Goal: Ask a question

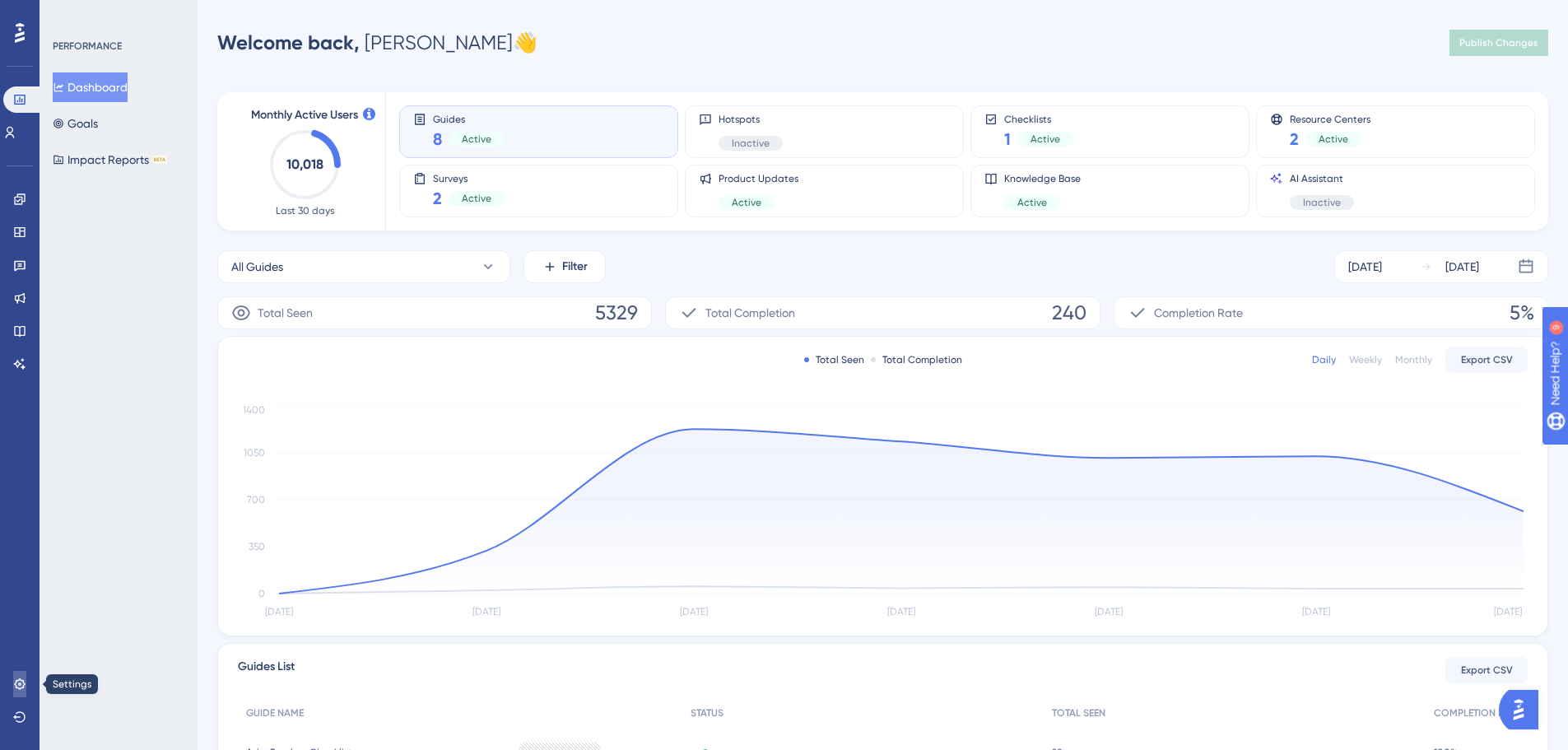
click at [19, 680] on icon at bounding box center [19, 684] width 11 height 11
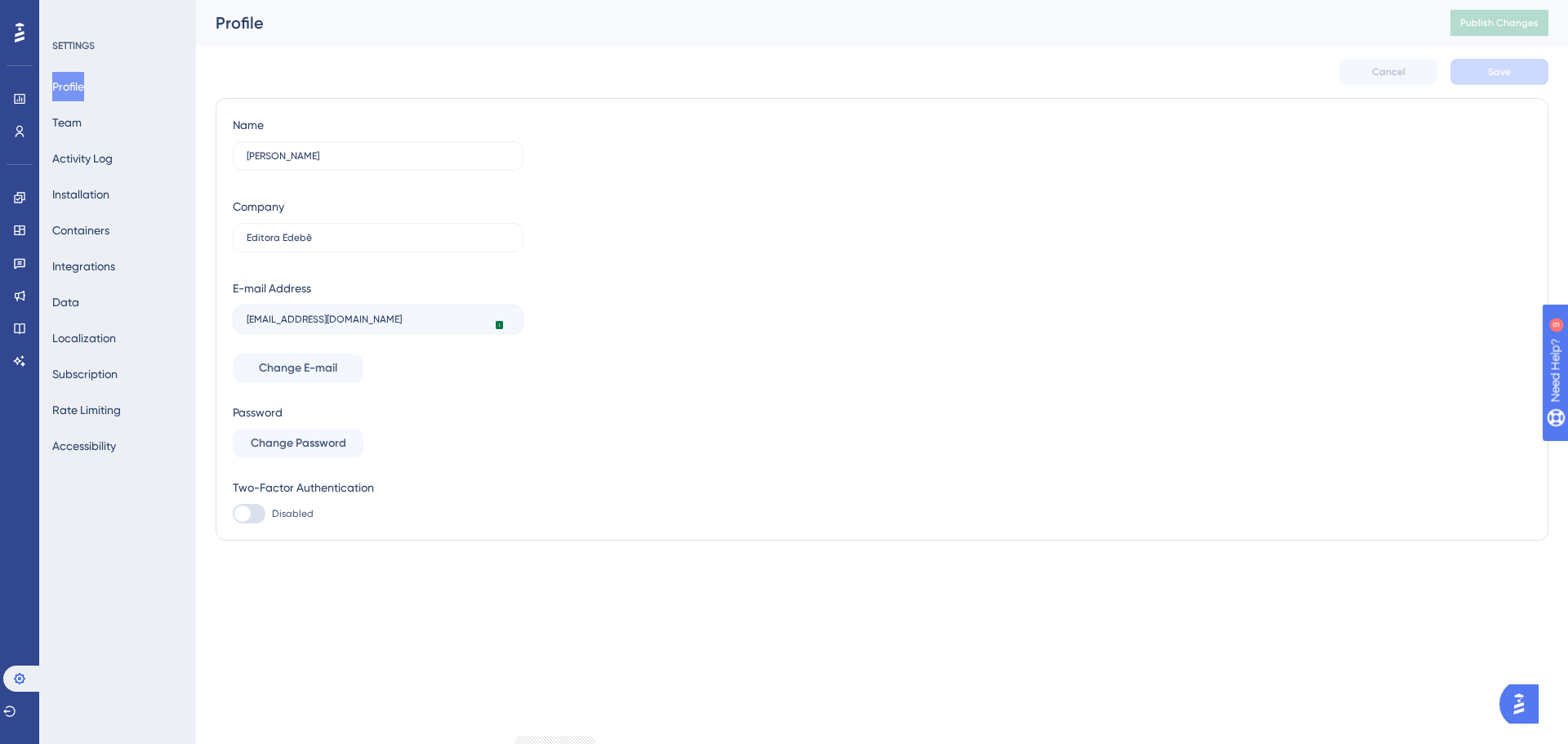
click at [120, 672] on div "SETTINGS Profile Team Activity Log Installation Containers Integrations Data Lo…" at bounding box center [118, 372] width 157 height 744
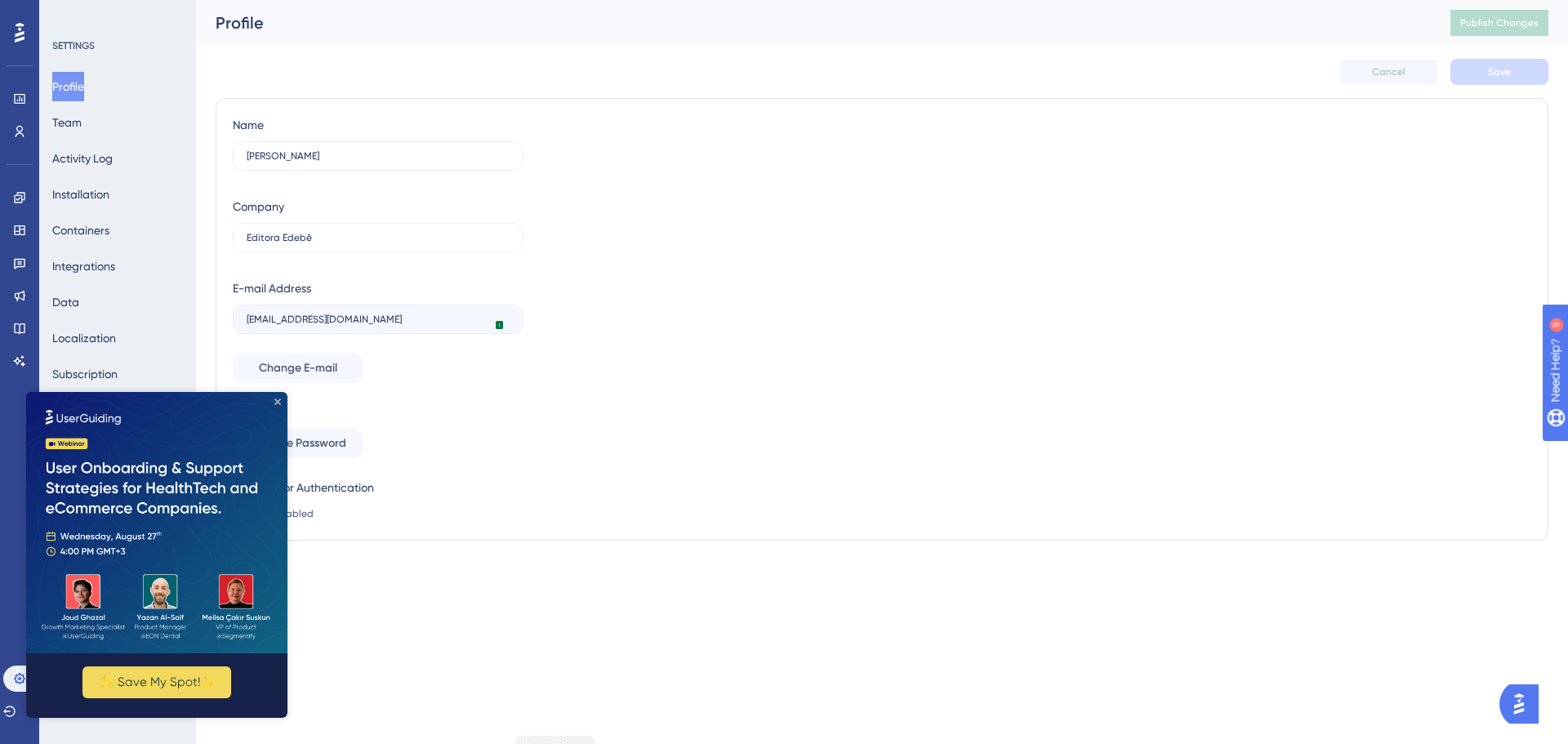
click at [279, 402] on icon "Close Preview" at bounding box center [278, 401] width 6 height 6
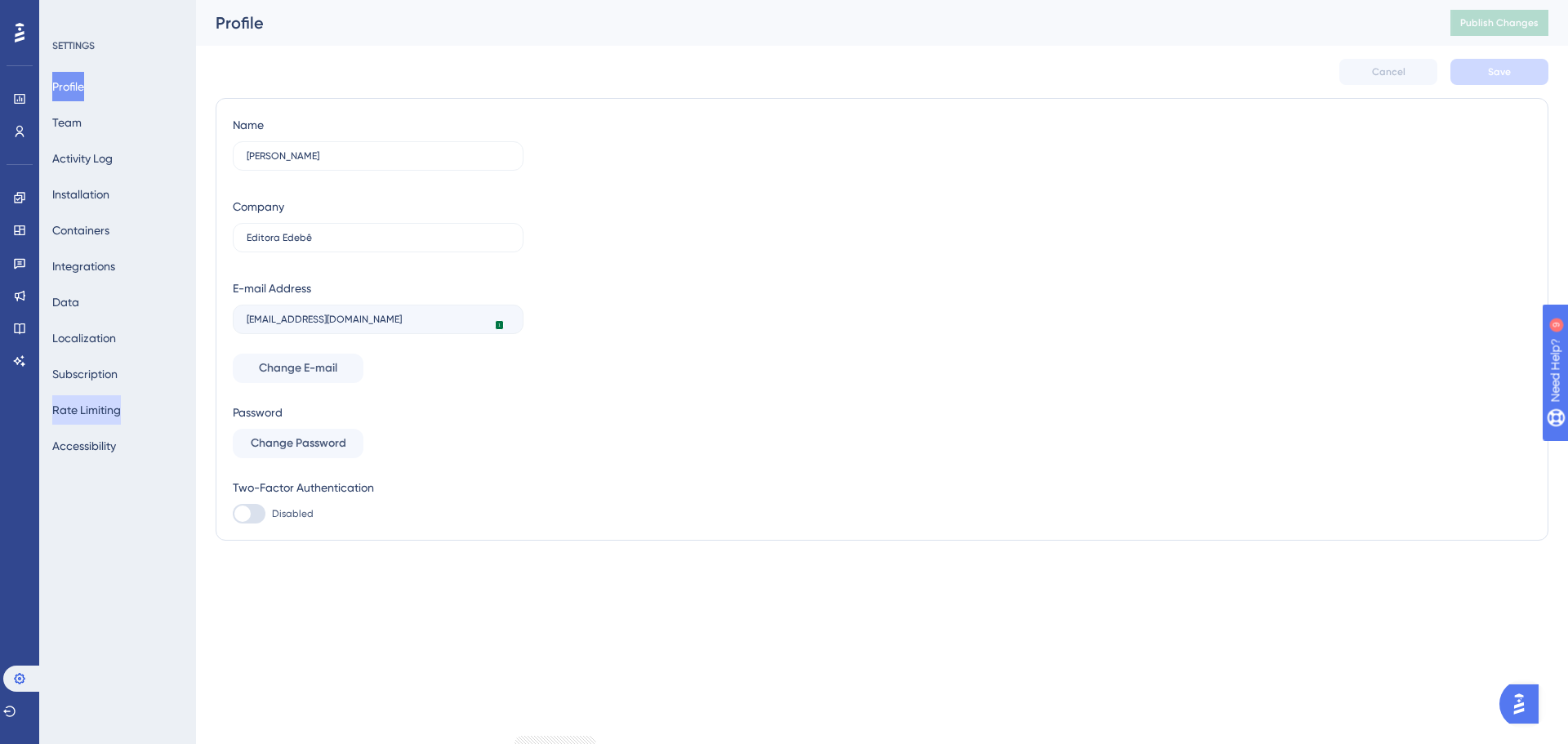
click at [116, 409] on button "Rate Limiting" at bounding box center [86, 410] width 68 height 29
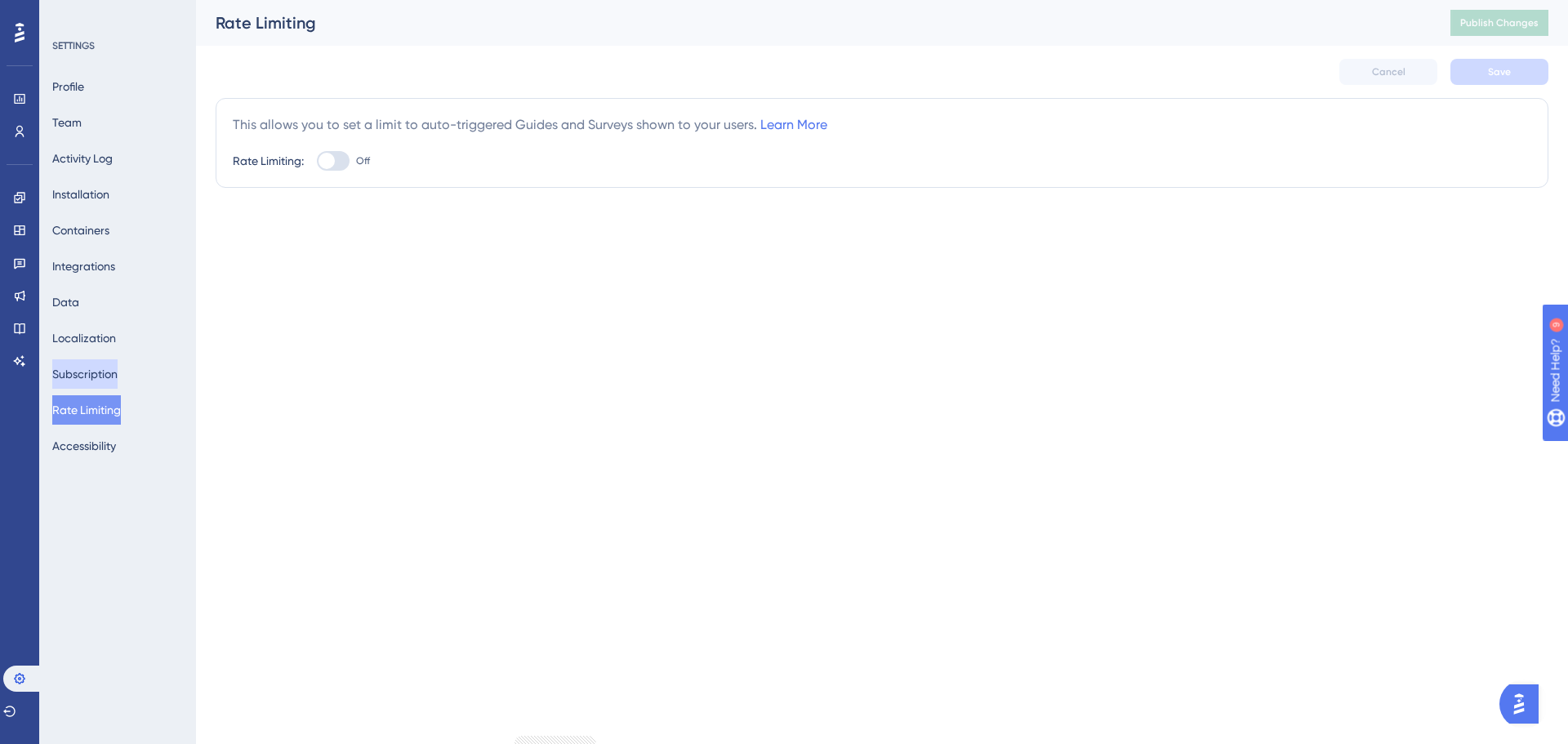
click at [110, 370] on button "Subscription" at bounding box center [85, 374] width 66 height 29
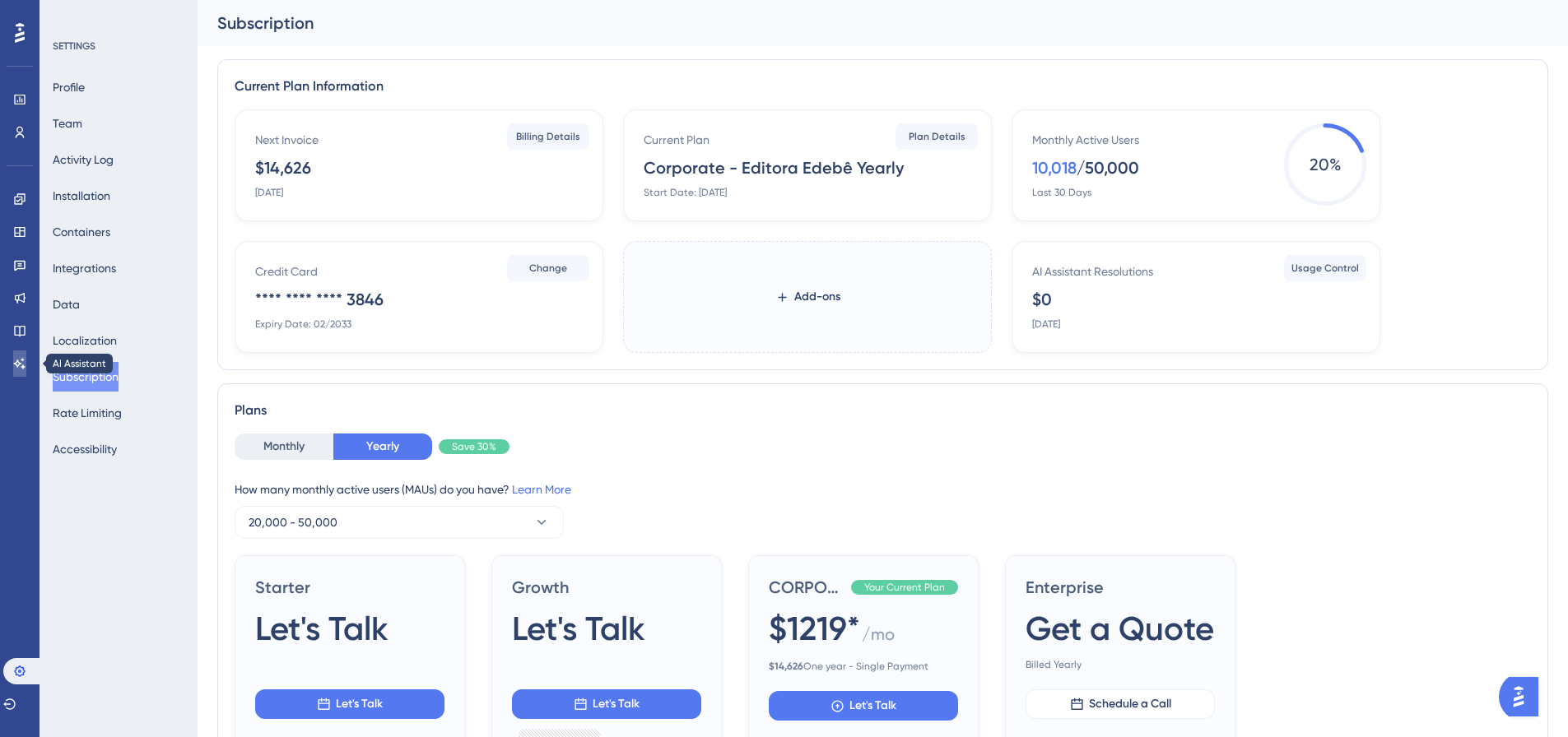
click at [22, 363] on icon at bounding box center [19, 363] width 13 height 13
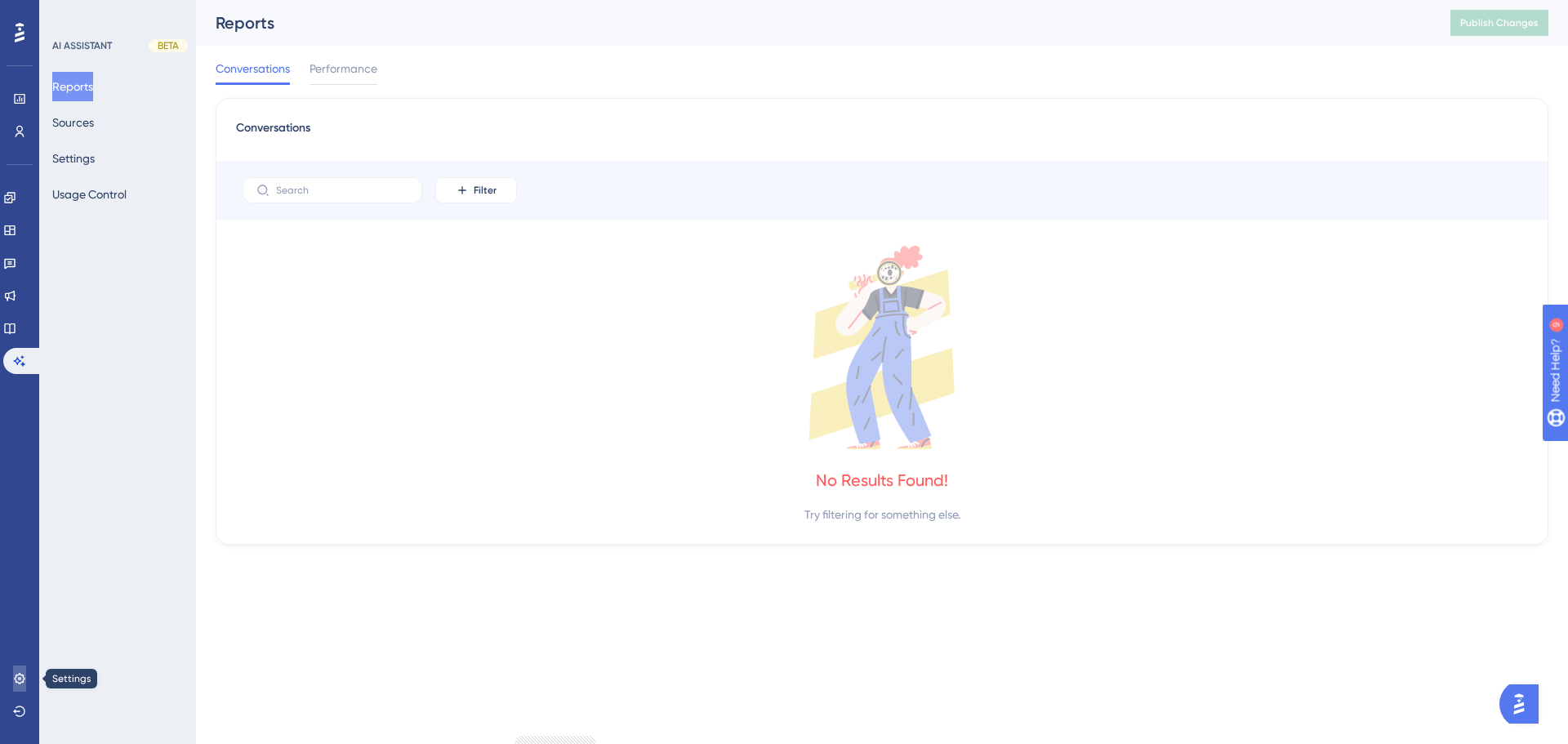
click at [26, 672] on icon at bounding box center [19, 678] width 13 height 13
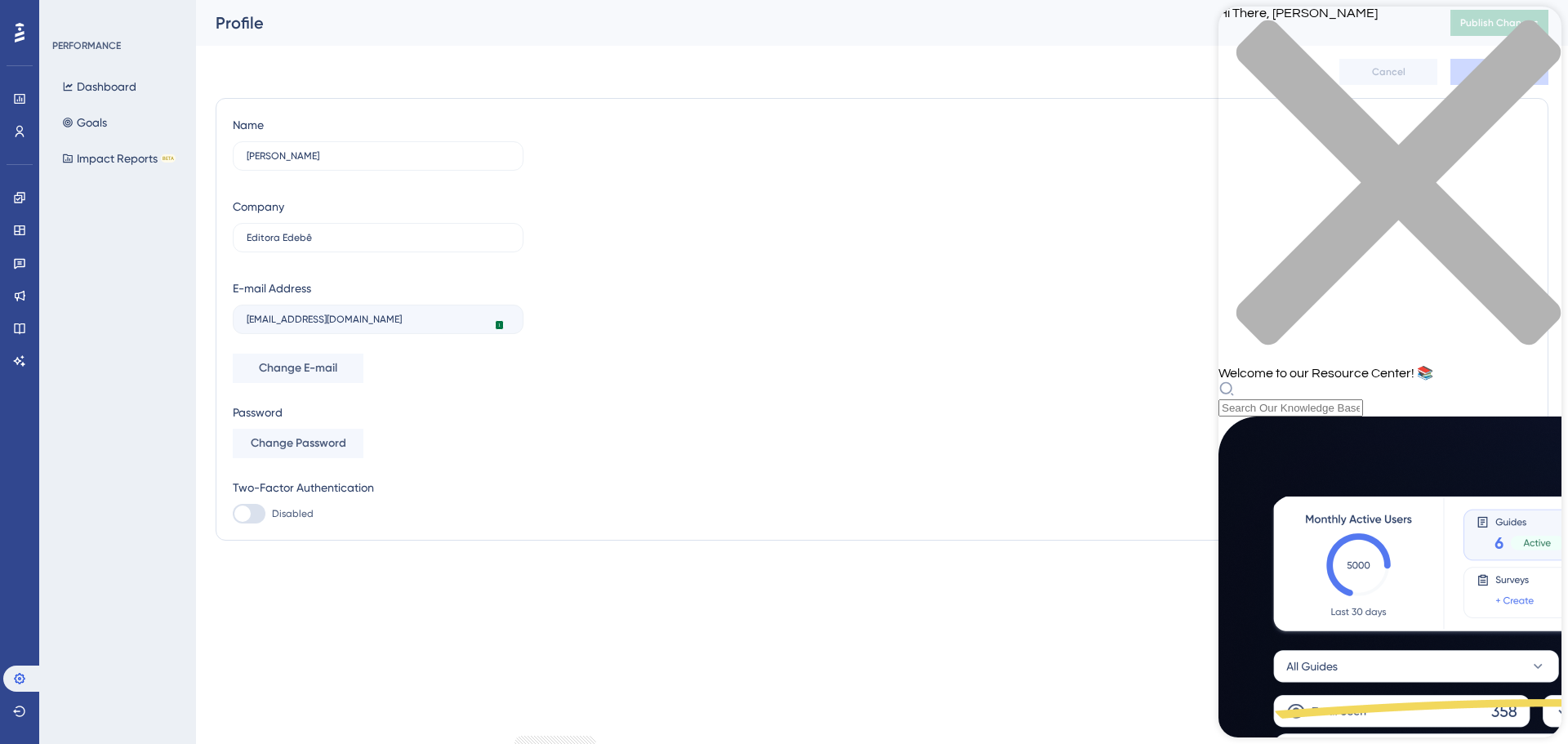
click at [1535, 33] on icon "close resource center" at bounding box center [1398, 182] width 324 height 324
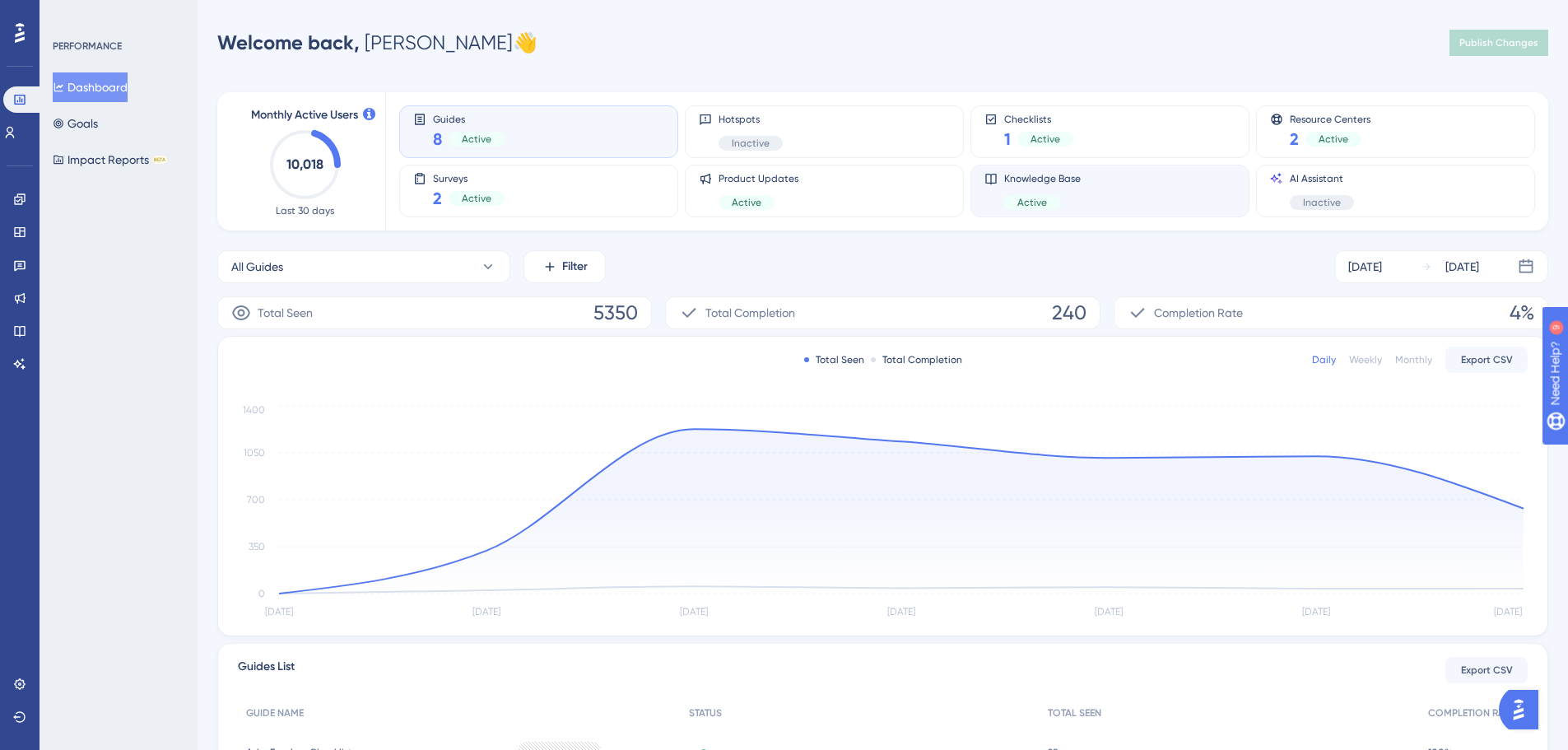
click at [1066, 171] on div "Knowledge Base Active" at bounding box center [1109, 190] width 279 height 52
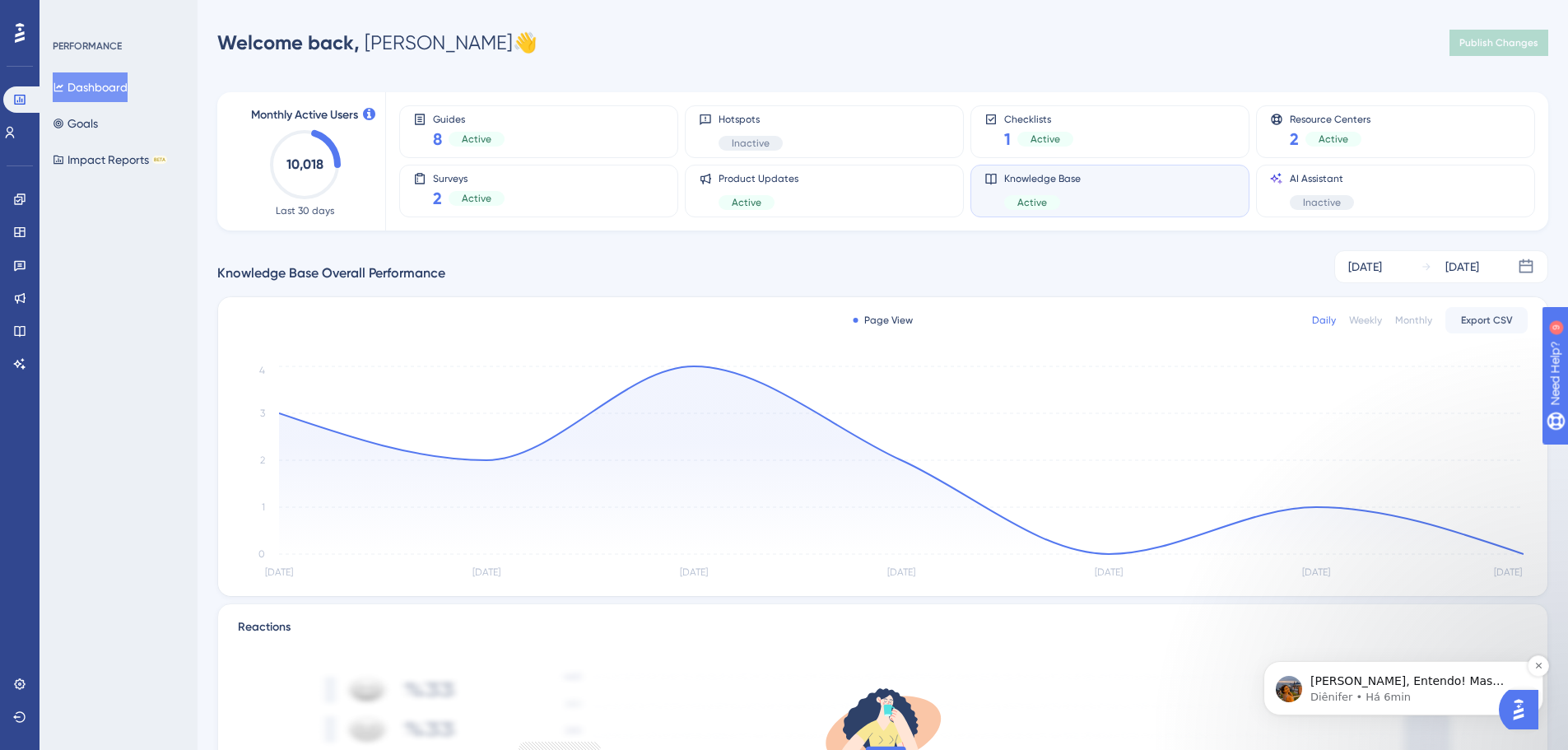
click at [1397, 698] on p "Diênifer • Há 6min" at bounding box center [1416, 697] width 213 height 15
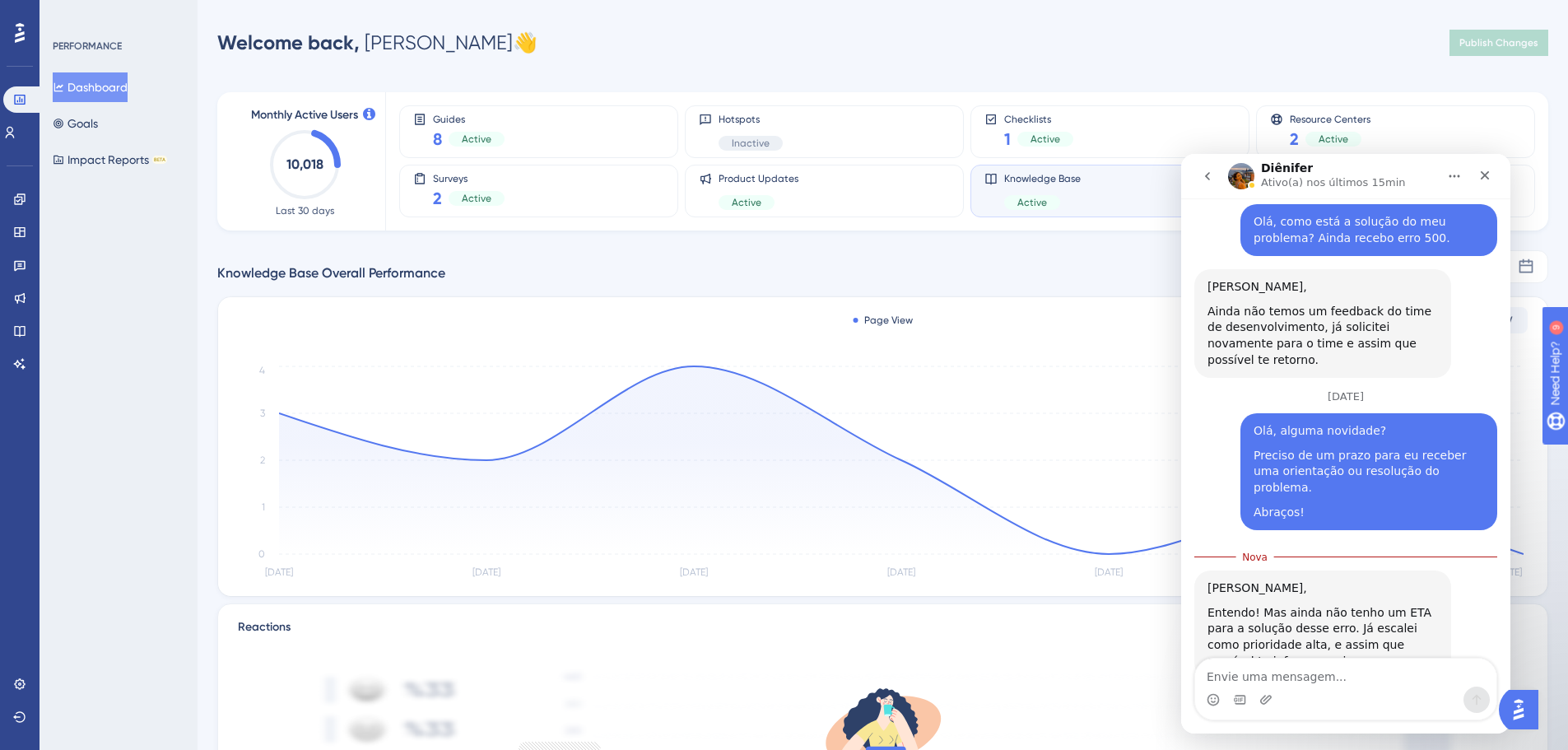
scroll to position [725, 0]
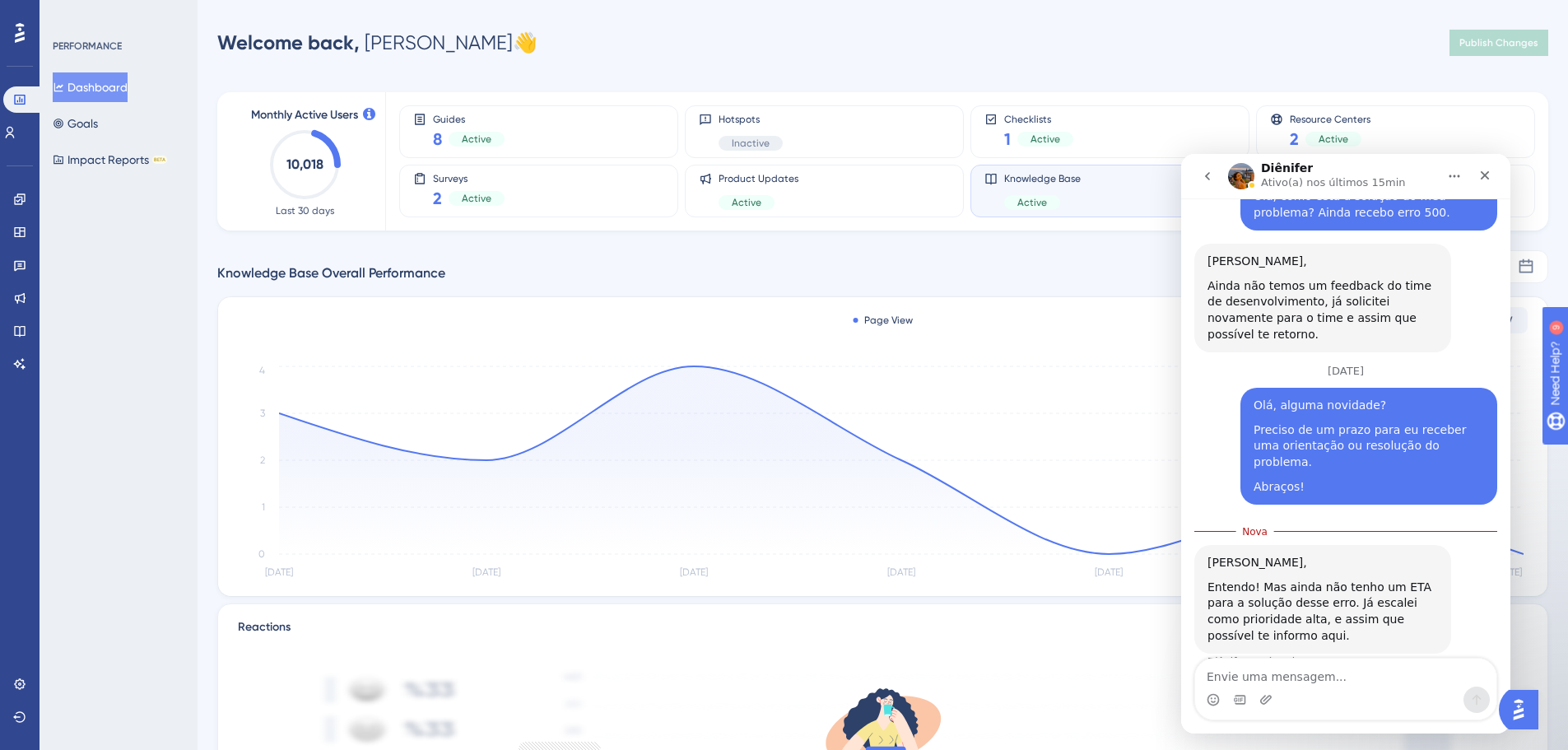
click at [1529, 712] on img "Open AI Assistant Launcher" at bounding box center [1518, 710] width 29 height 29
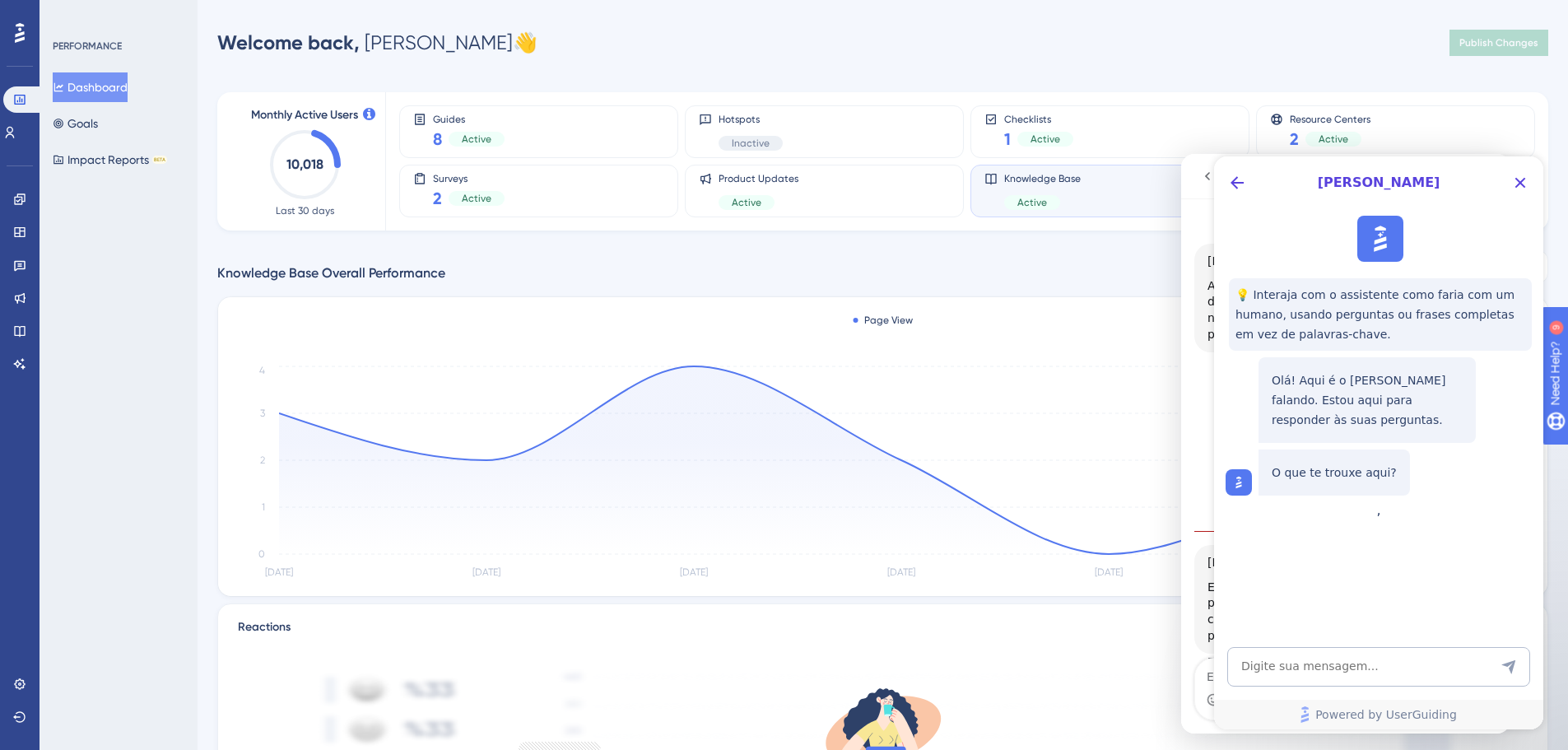
scroll to position [0, 0]
drag, startPoint x: 1520, startPoint y: 182, endPoint x: 2727, endPoint y: 339, distance: 1217.2
click at [1520, 182] on icon "Close Button" at bounding box center [1521, 183] width 11 height 11
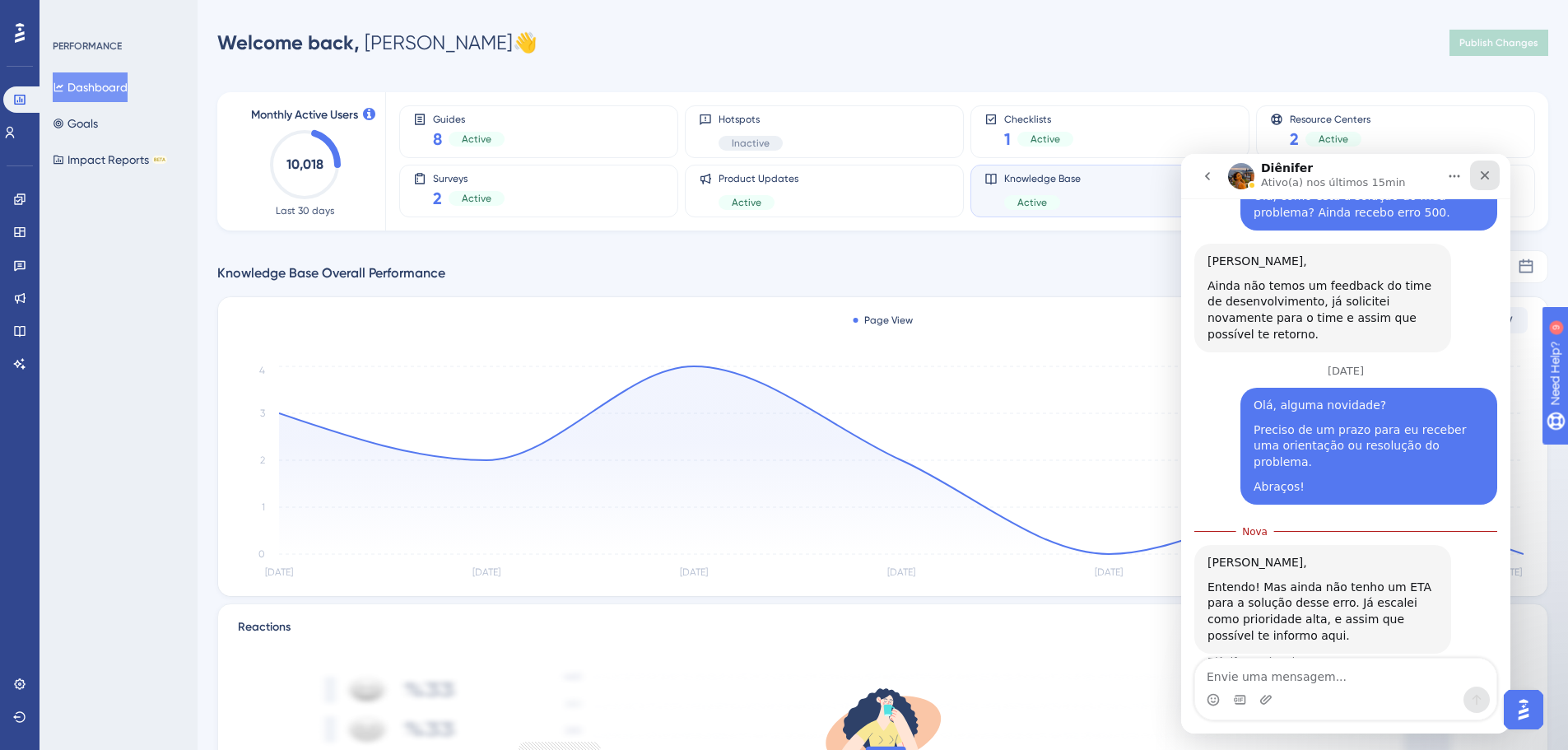
click at [1477, 179] on div "Fechar" at bounding box center [1484, 175] width 29 height 29
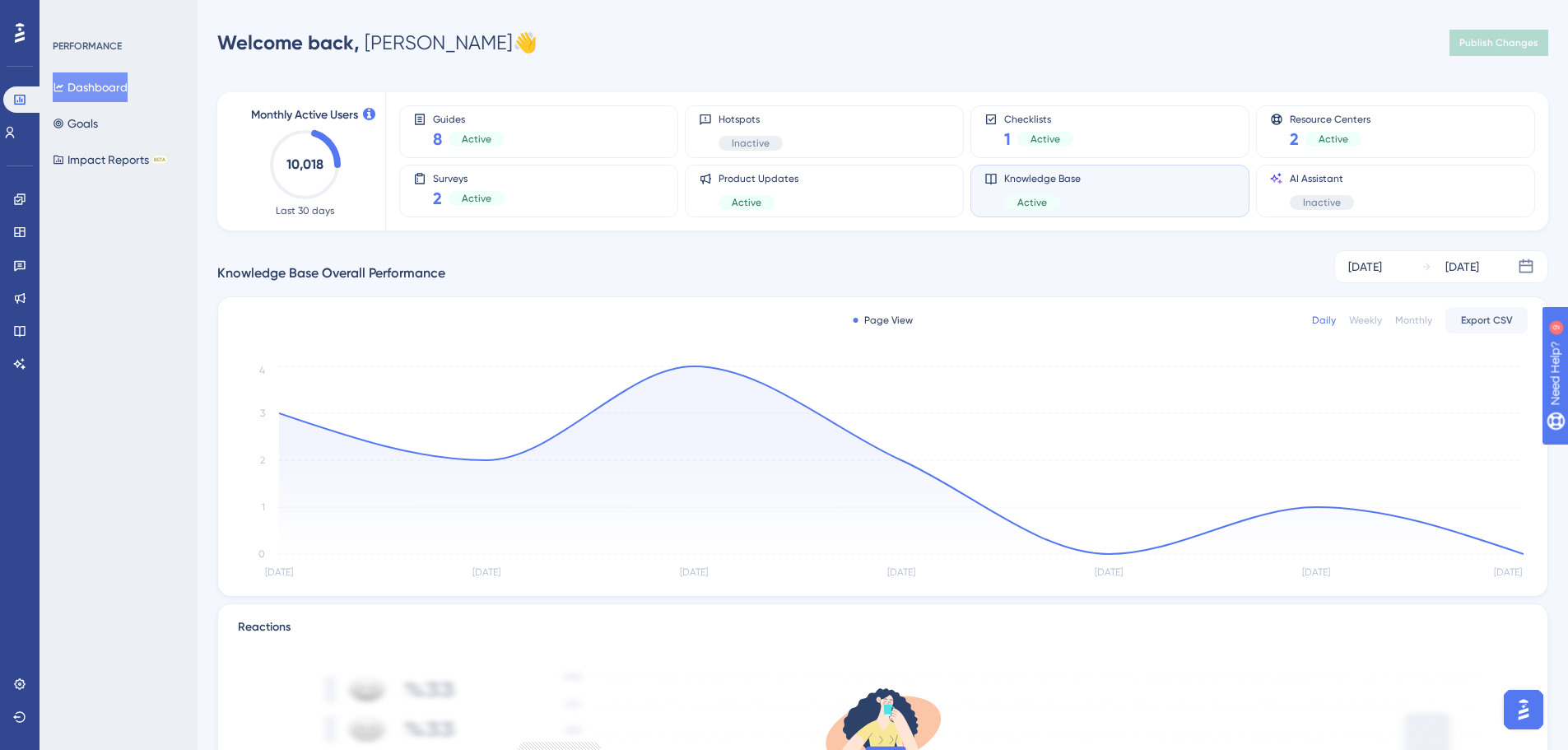
scroll to position [698, 0]
click at [1516, 715] on img "Open AI Assistant Launcher" at bounding box center [1523, 710] width 29 height 29
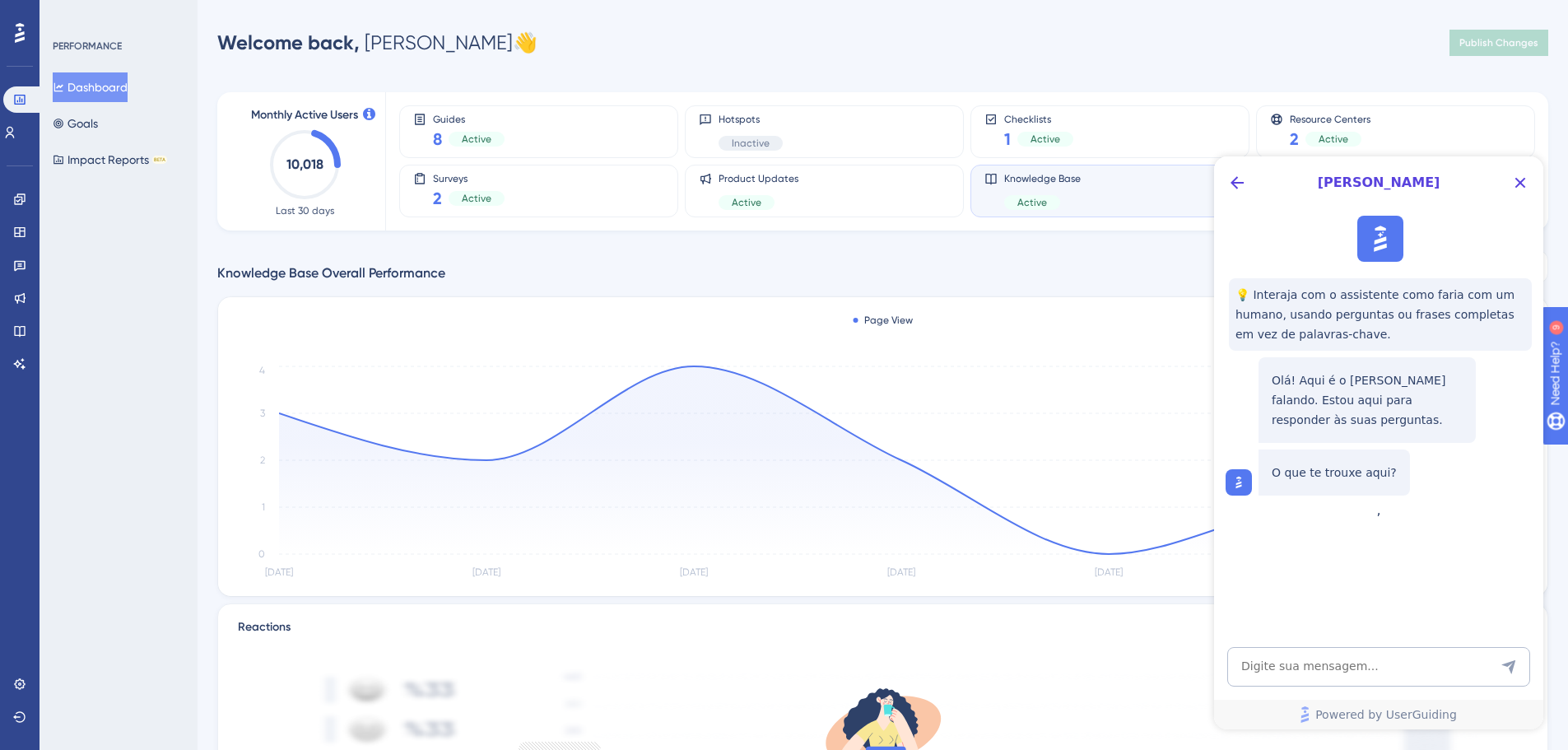
scroll to position [0, 0]
click at [1234, 178] on icon "Back Button" at bounding box center [1236, 182] width 19 height 19
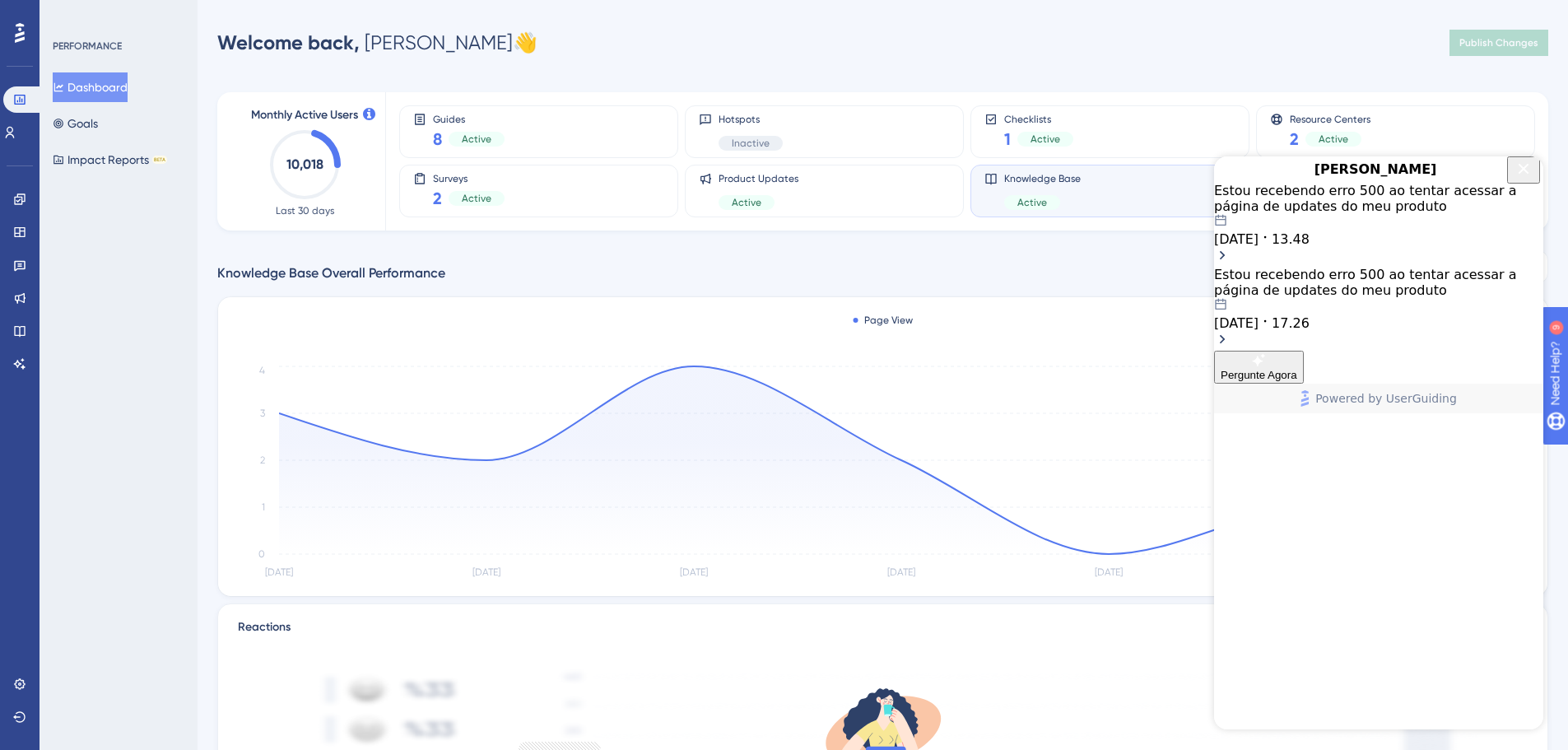
click at [1331, 240] on div "Estou recebendo erro 500 ao tentar acessar a página de updates do meu produto […" at bounding box center [1378, 215] width 329 height 64
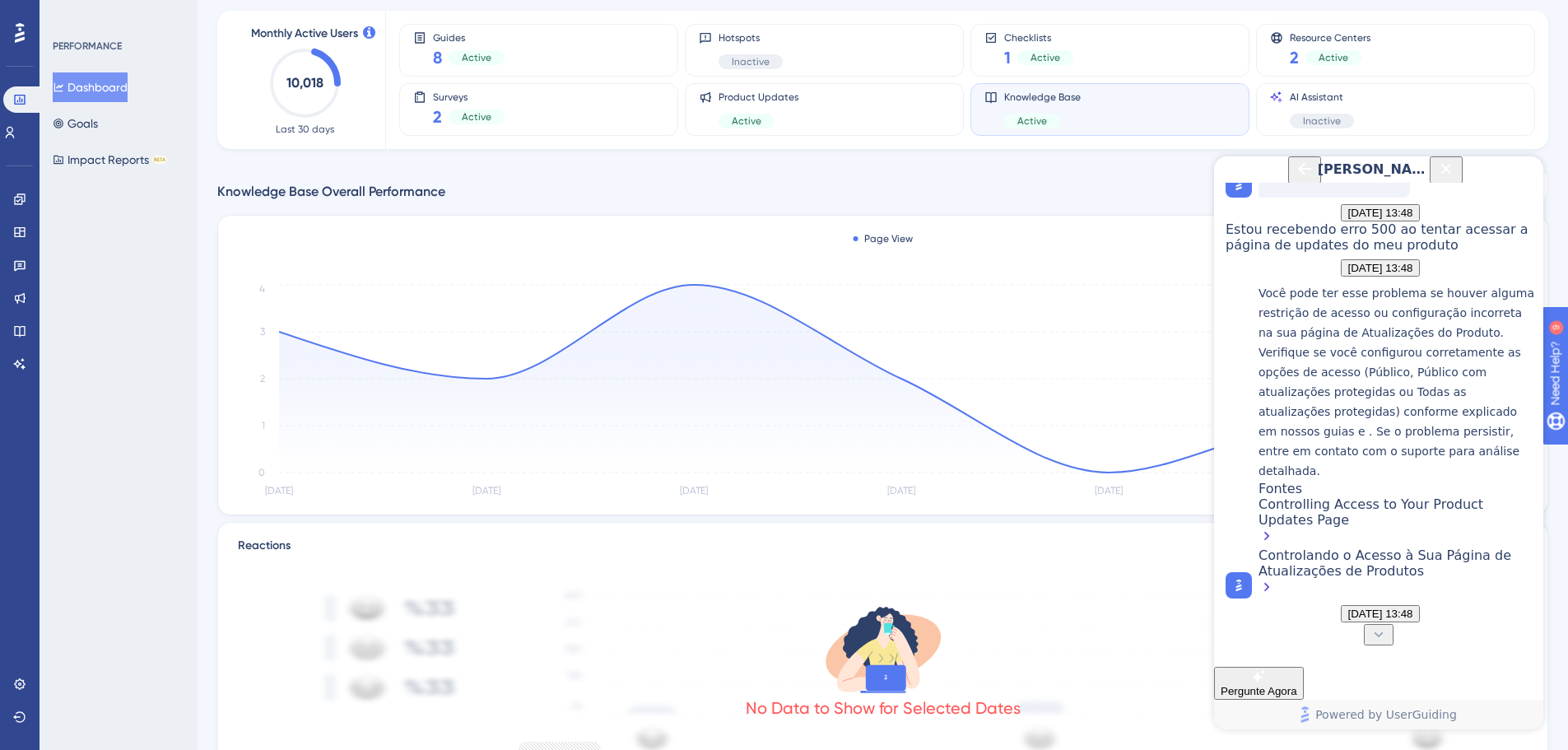
scroll to position [268, 0]
click at [1288, 183] on button "Back Button" at bounding box center [1305, 170] width 33 height 28
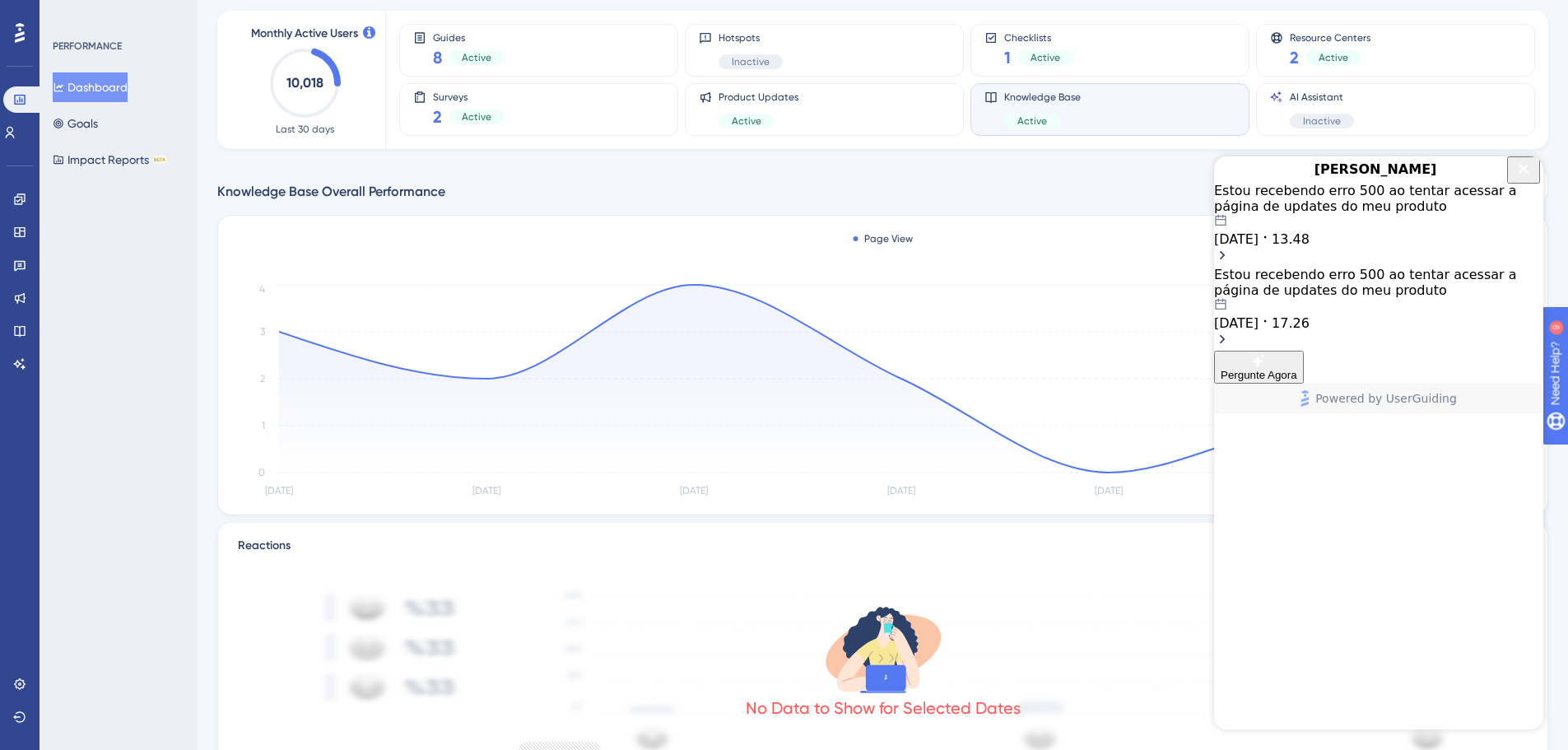
click at [1309, 323] on span "17.26" at bounding box center [1290, 323] width 38 height 16
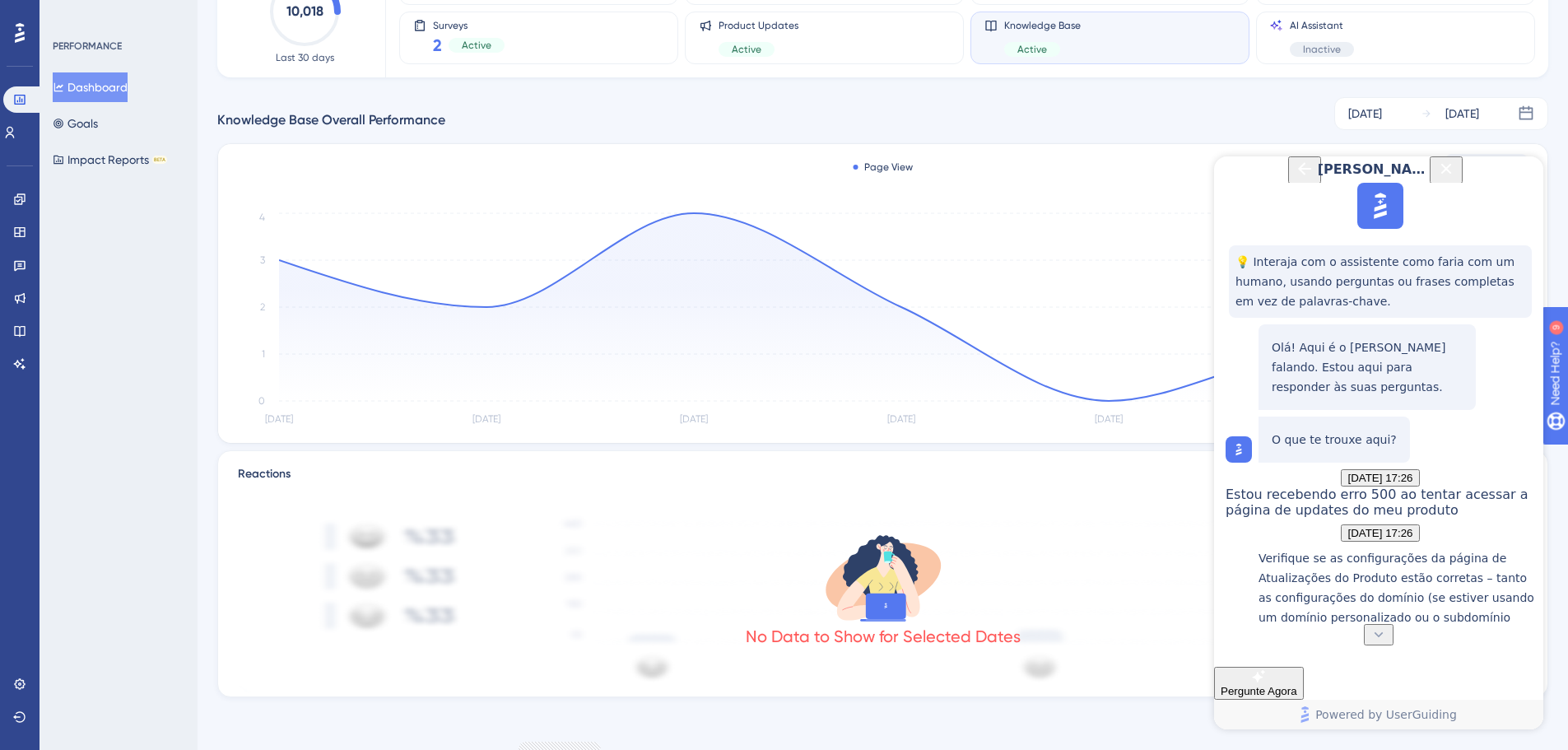
scroll to position [0, 0]
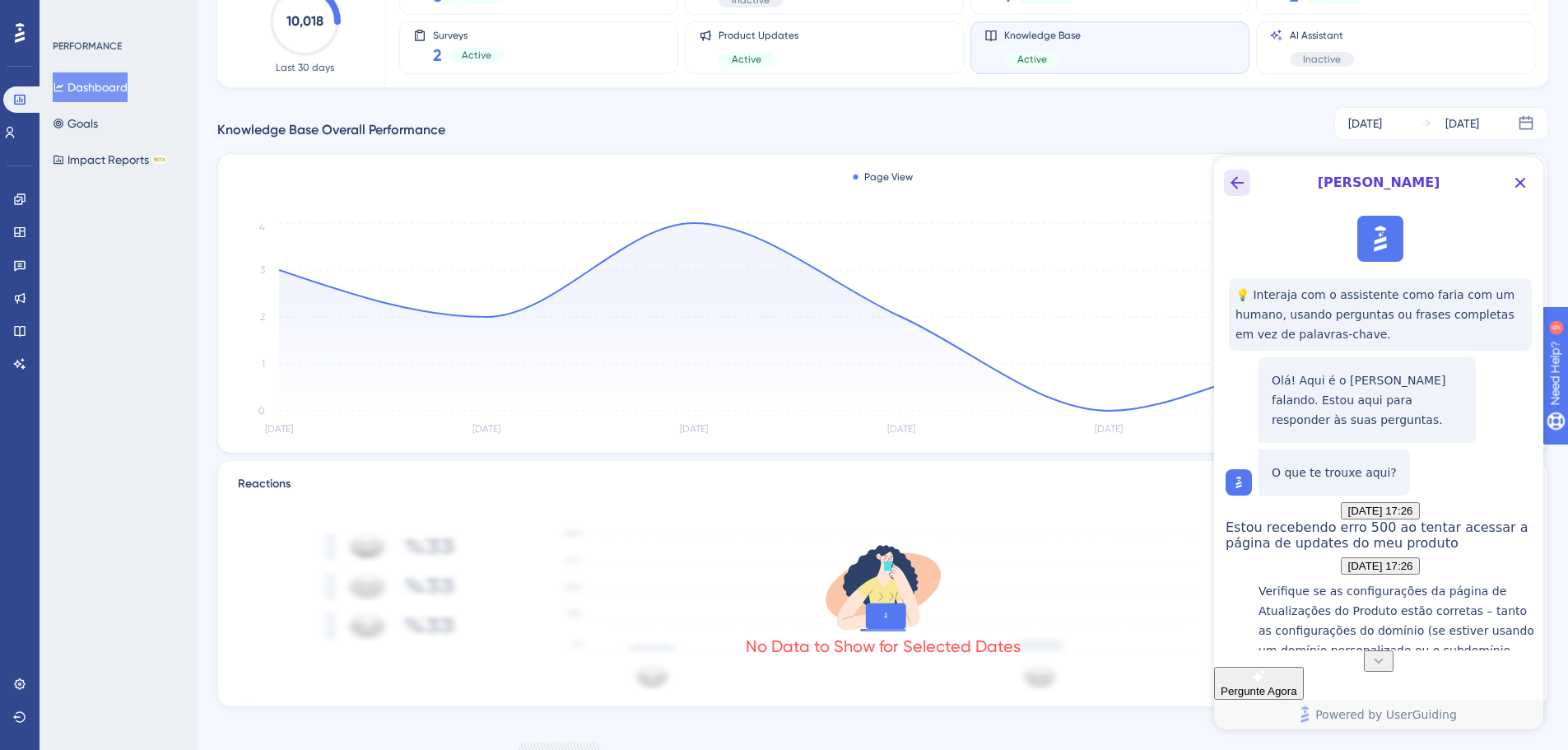
click at [1244, 181] on icon "Back Button" at bounding box center [1236, 182] width 19 height 19
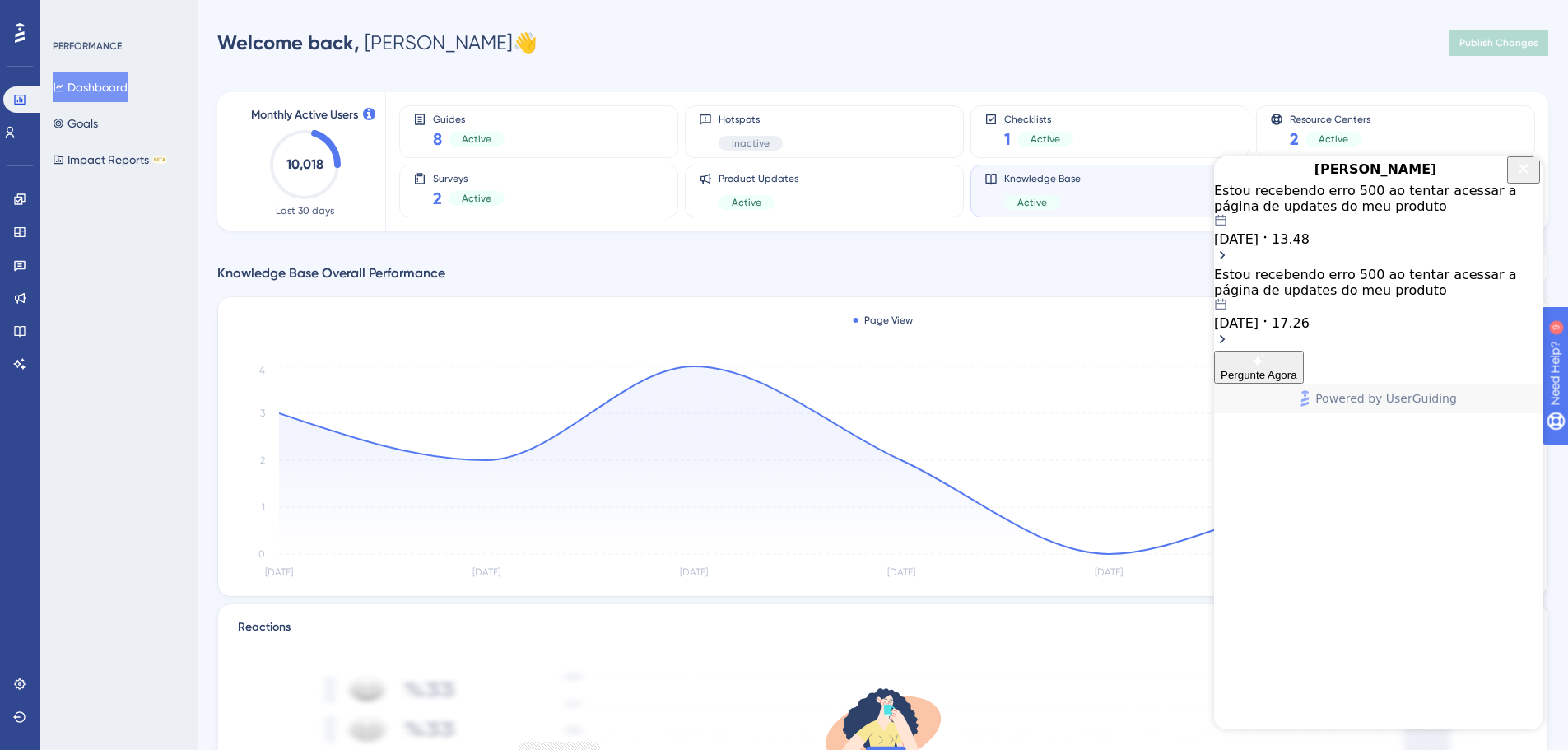
click at [1517, 175] on icon "Close Button" at bounding box center [1523, 168] width 19 height 19
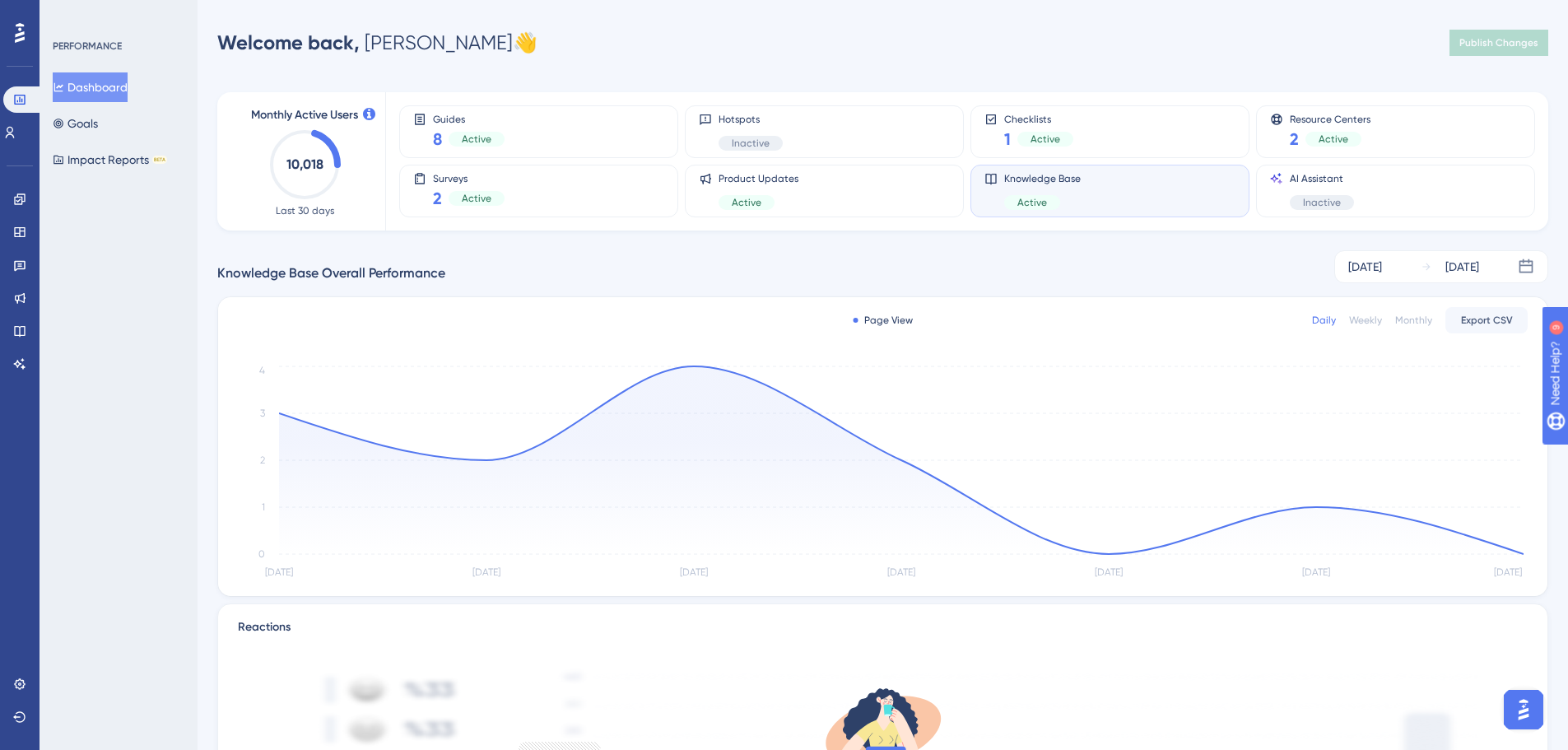
click at [1531, 710] on img "Open AI Assistant Launcher" at bounding box center [1523, 710] width 29 height 29
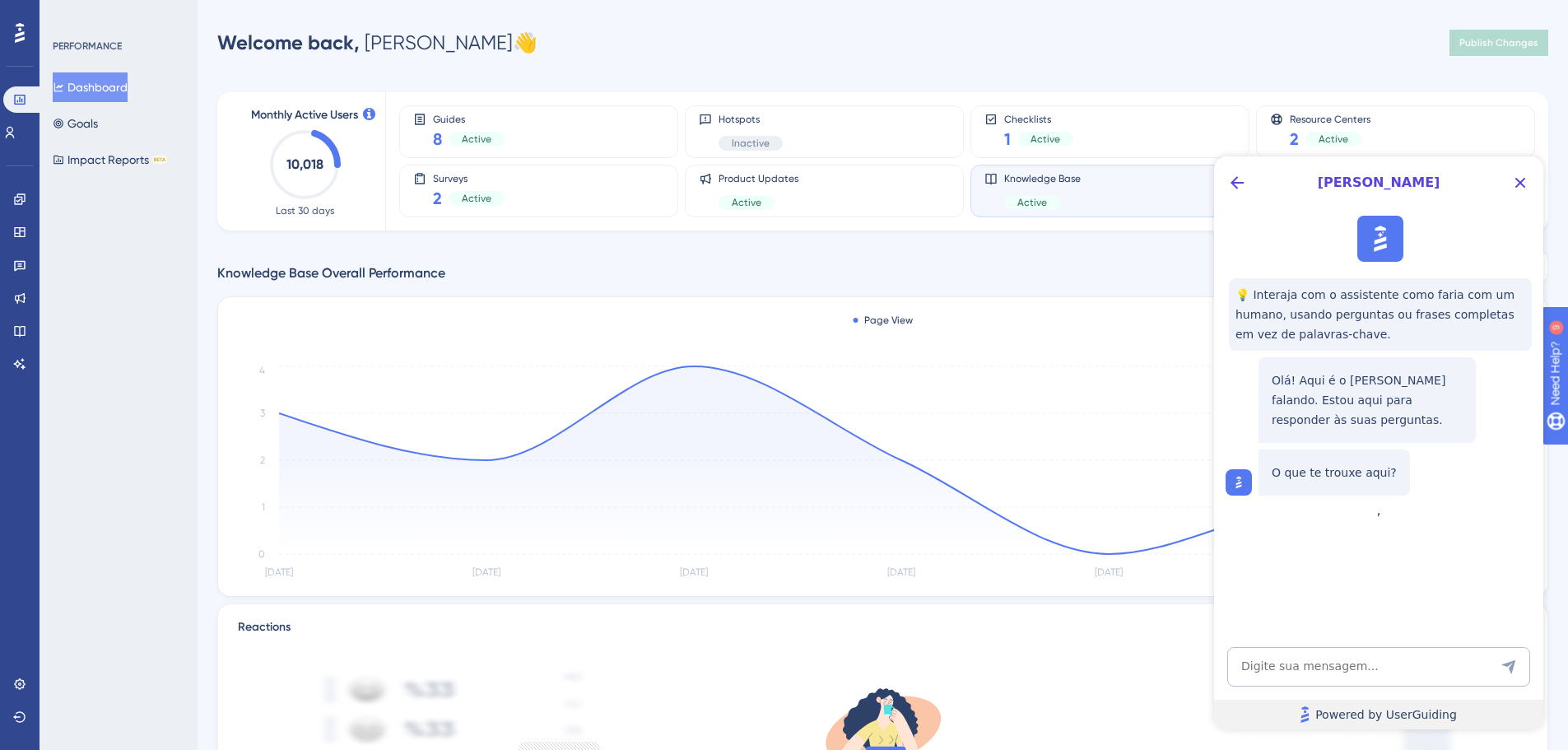
click at [1452, 712] on link "Powered by UserGuiding" at bounding box center [1378, 714] width 329 height 29
click at [23, 34] on icon at bounding box center [19, 32] width 10 height 19
